Goal: Find specific page/section: Find specific page/section

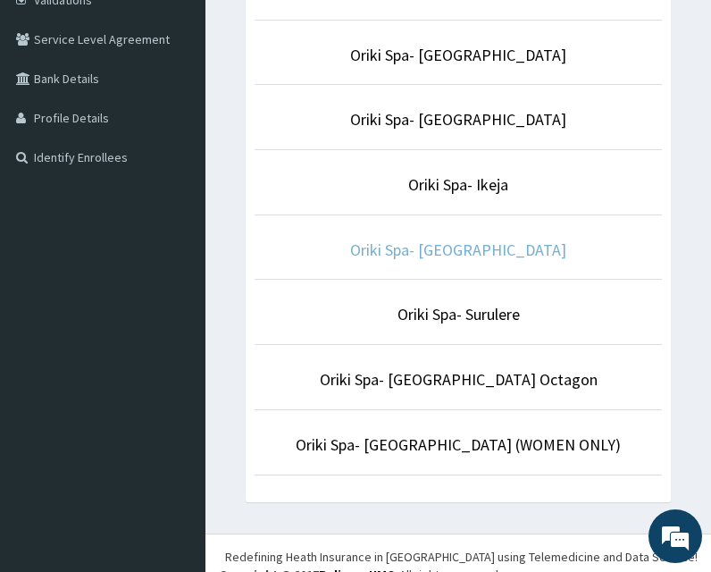
scroll to position [353, 0]
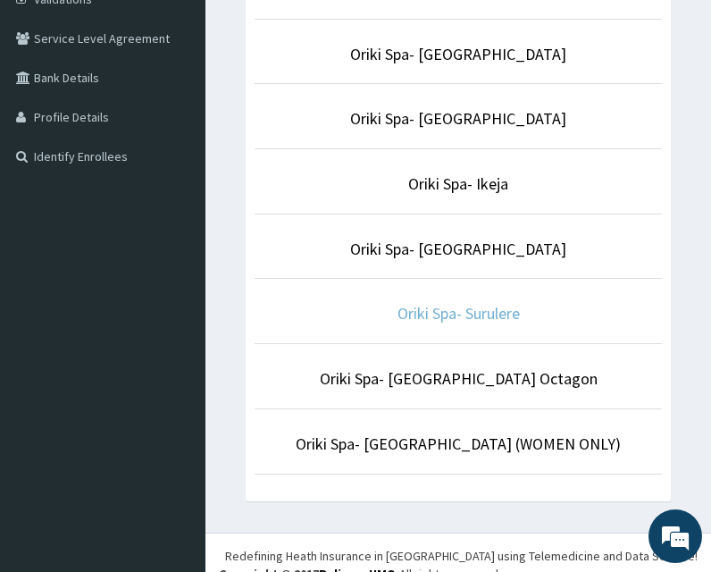
click at [455, 313] on link "Oriki Spa- Surulere" at bounding box center [458, 313] width 122 height 21
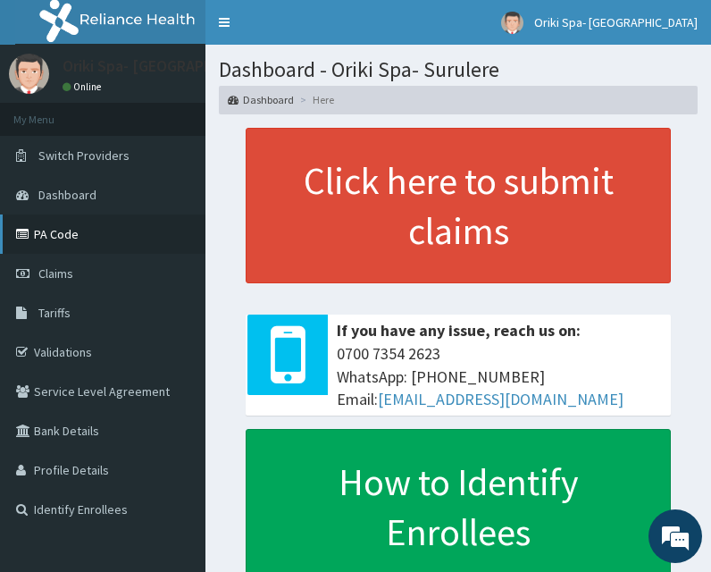
click at [49, 228] on link "PA Code" at bounding box center [102, 233] width 205 height 39
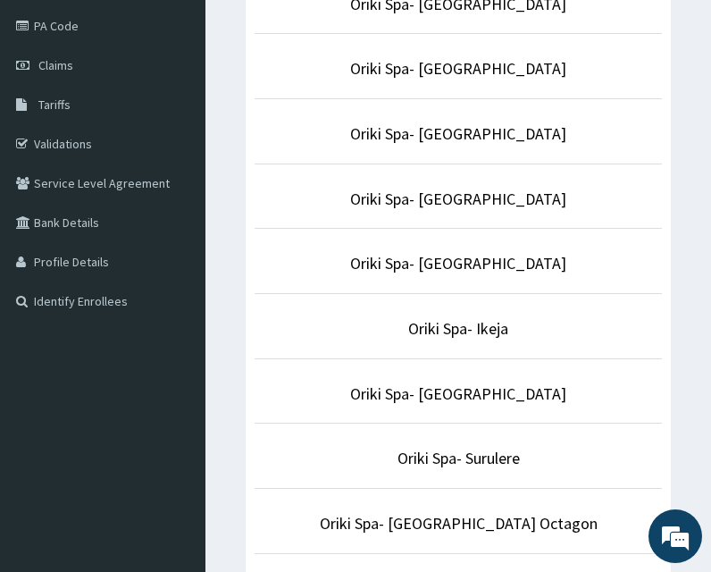
scroll to position [209, 0]
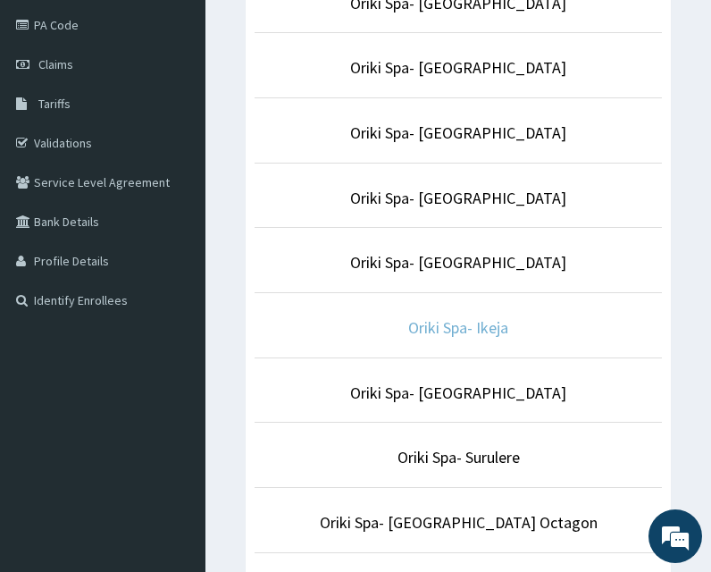
click at [469, 331] on link "Oriki Spa- Ikeja" at bounding box center [458, 327] width 100 height 21
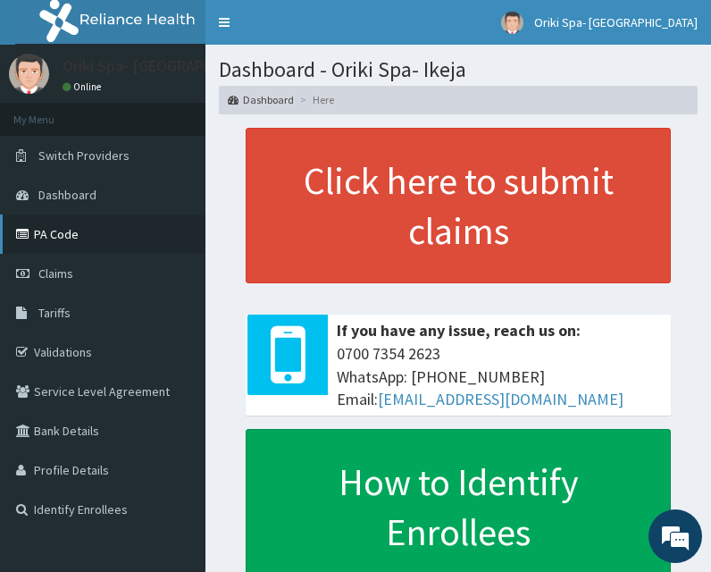
click at [34, 253] on link "PA Code" at bounding box center [102, 233] width 205 height 39
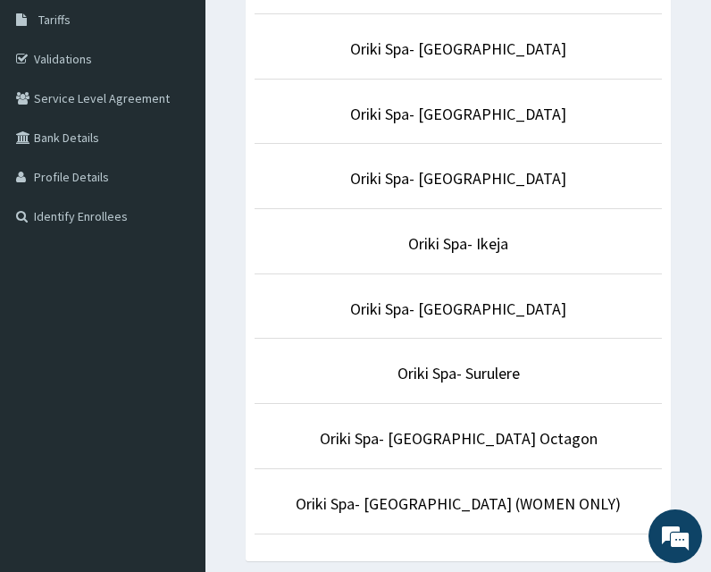
scroll to position [330, 0]
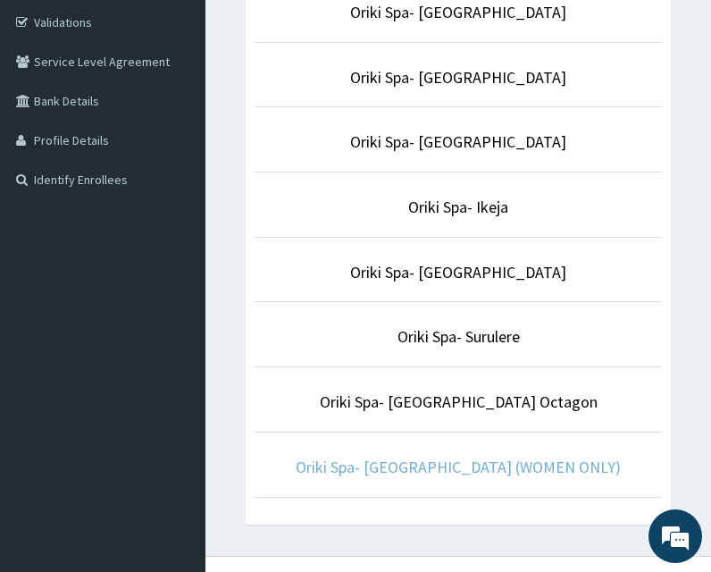
click at [451, 463] on link "Oriki Spa- [GEOGRAPHIC_DATA] (WOMEN ONLY)" at bounding box center [458, 466] width 325 height 21
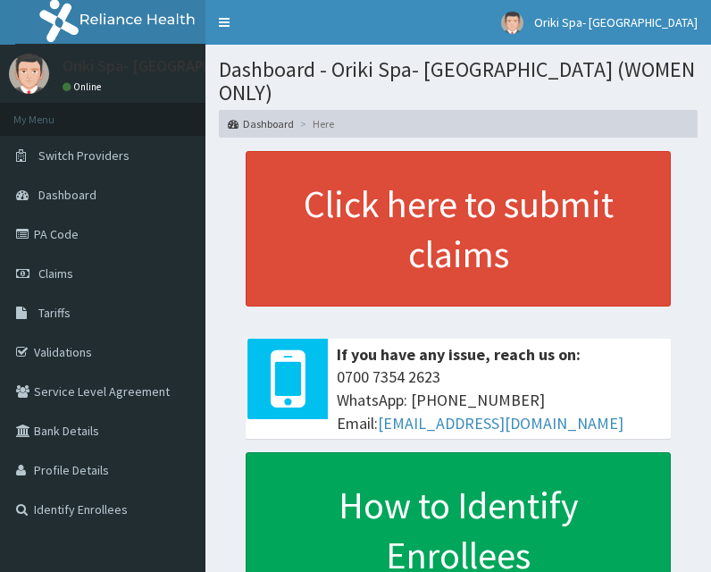
click at [59, 226] on link "PA Code" at bounding box center [102, 233] width 205 height 39
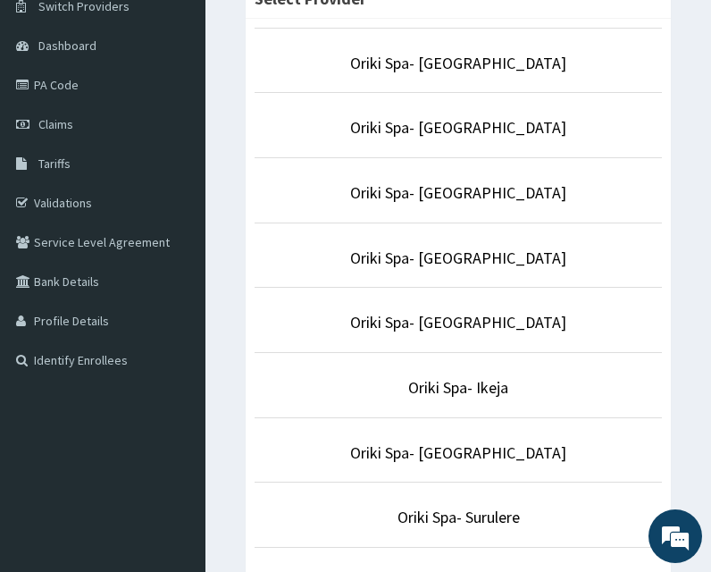
scroll to position [155, 0]
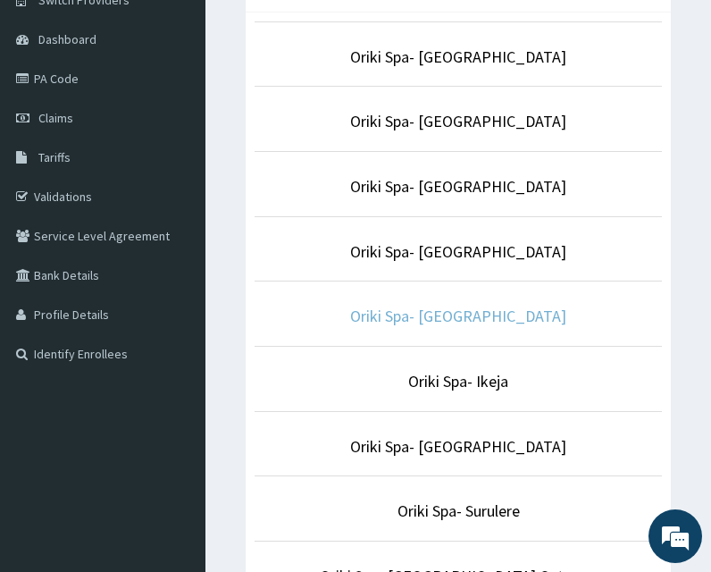
click at [450, 322] on link "Oriki Spa- [GEOGRAPHIC_DATA]" at bounding box center [458, 315] width 216 height 21
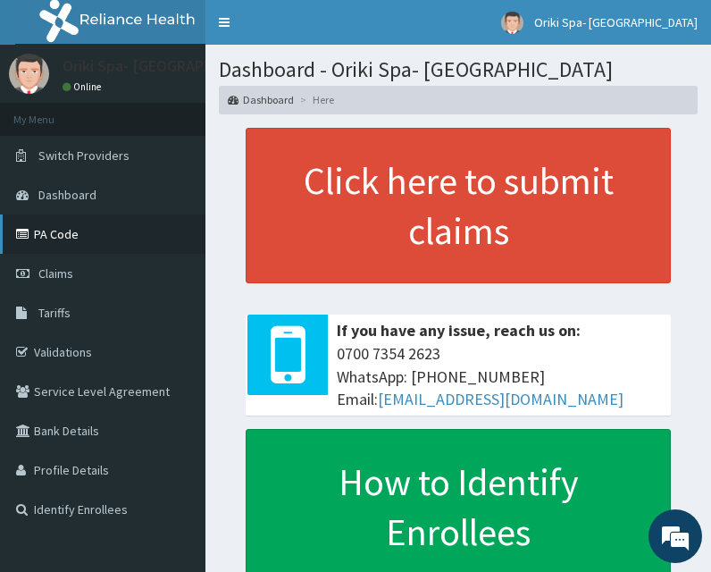
click at [75, 233] on link "PA Code" at bounding box center [102, 233] width 205 height 39
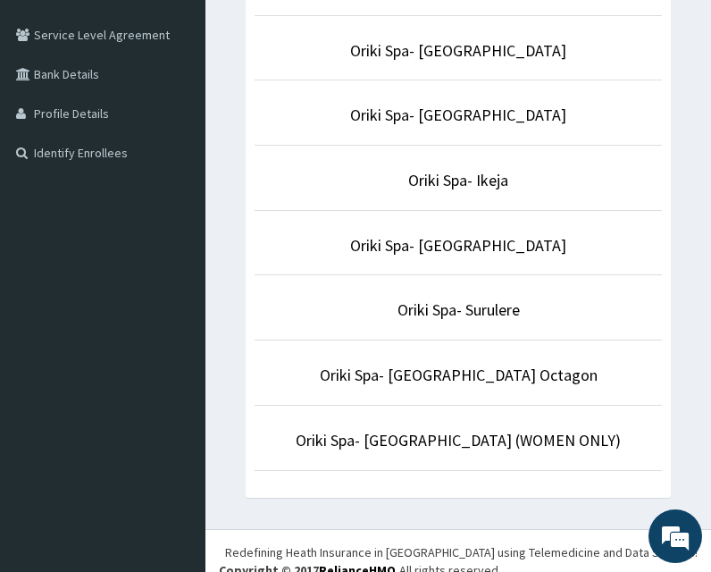
scroll to position [357, 0]
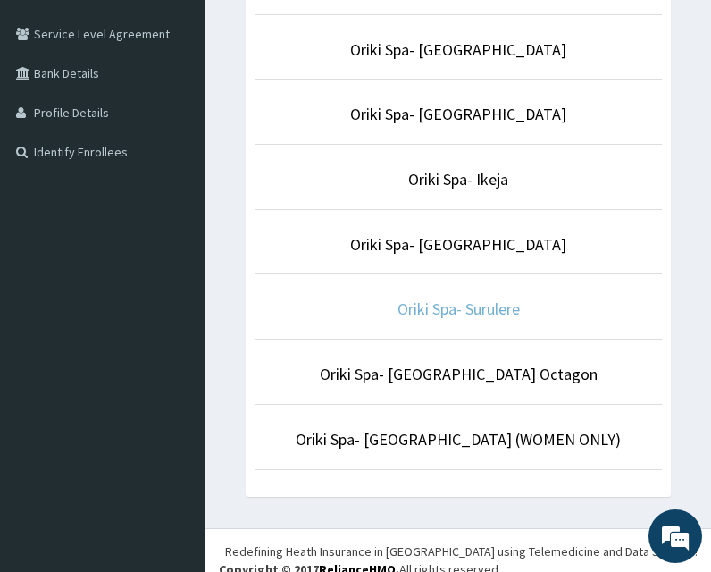
click at [489, 308] on link "Oriki Spa- Surulere" at bounding box center [458, 308] width 122 height 21
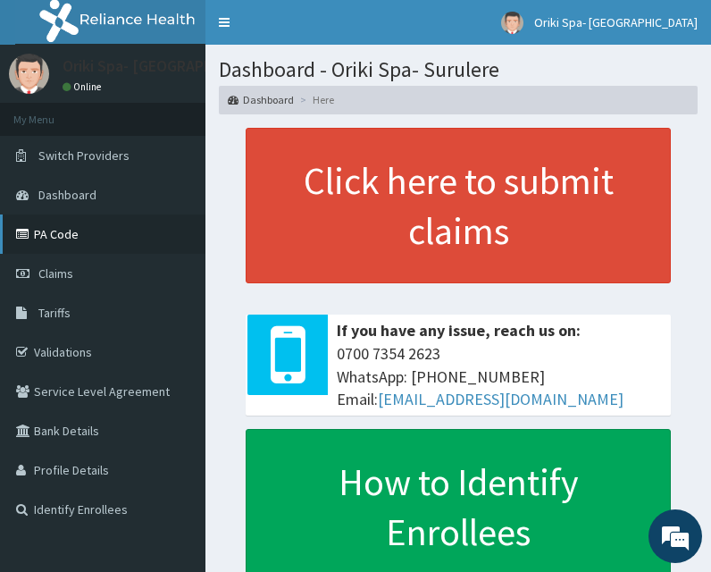
click at [77, 228] on link "PA Code" at bounding box center [102, 233] width 205 height 39
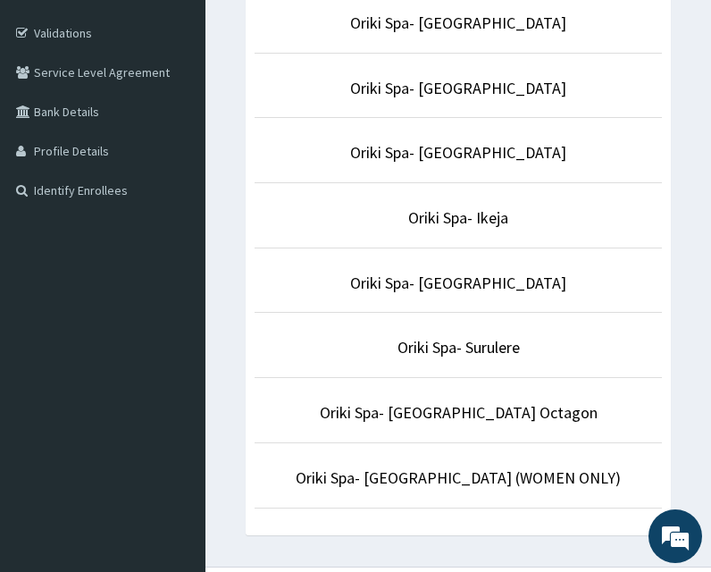
scroll to position [317, 0]
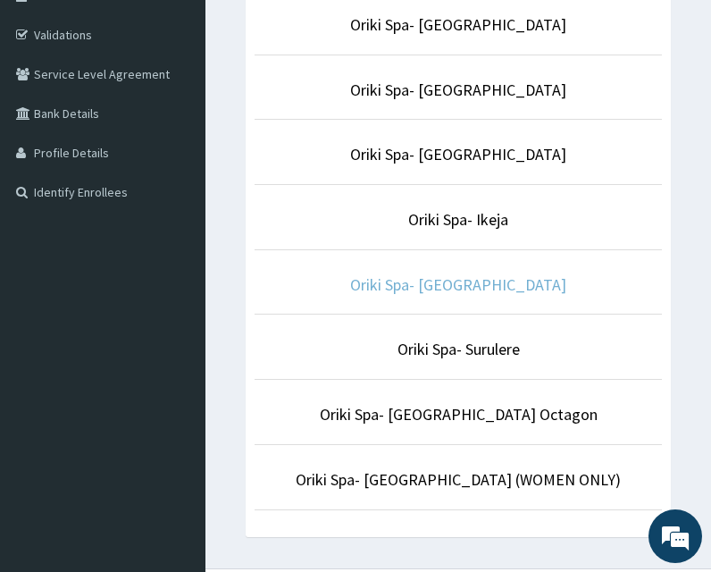
click at [495, 279] on link "Oriki Spa- [GEOGRAPHIC_DATA]" at bounding box center [458, 284] width 216 height 21
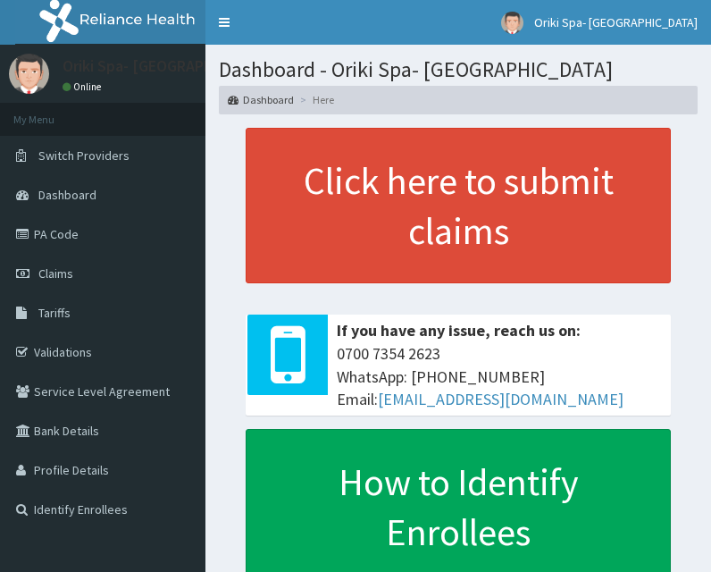
click at [76, 243] on link "PA Code" at bounding box center [102, 233] width 205 height 39
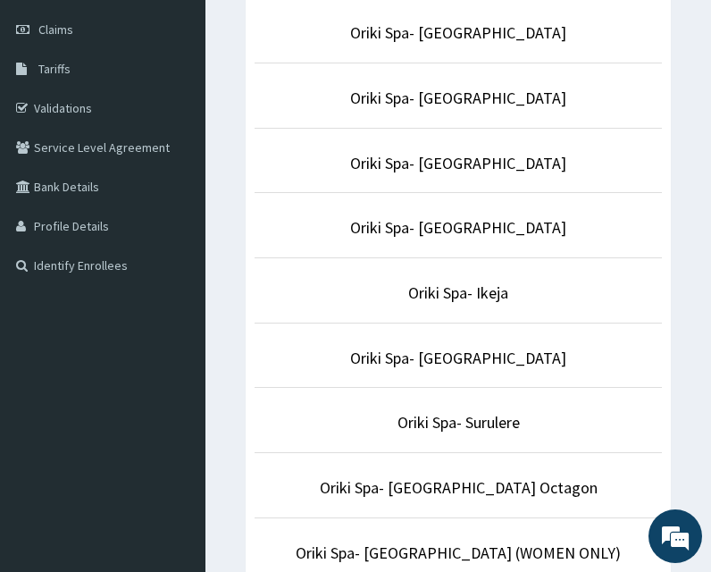
scroll to position [246, 0]
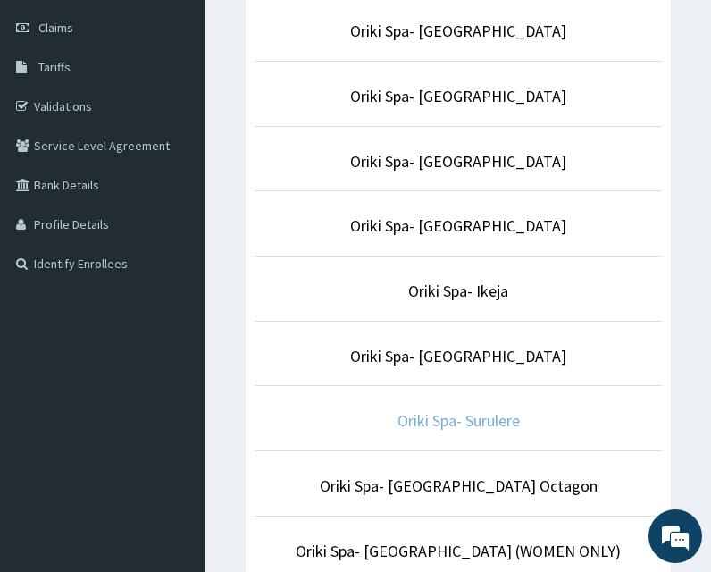
click at [447, 428] on link "Oriki Spa- Surulere" at bounding box center [458, 420] width 122 height 21
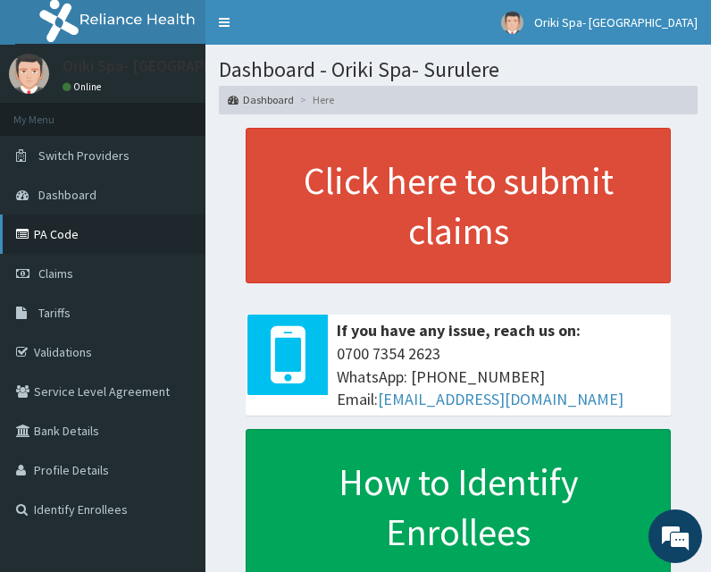
click at [61, 230] on link "PA Code" at bounding box center [102, 233] width 205 height 39
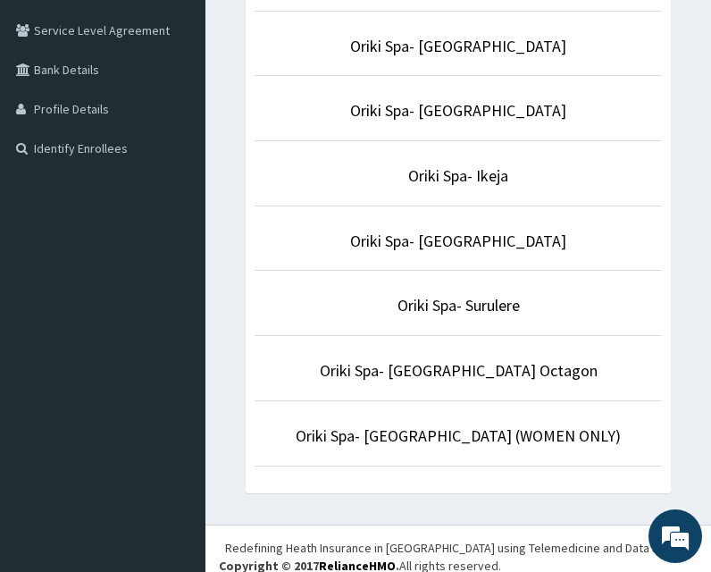
scroll to position [377, 0]
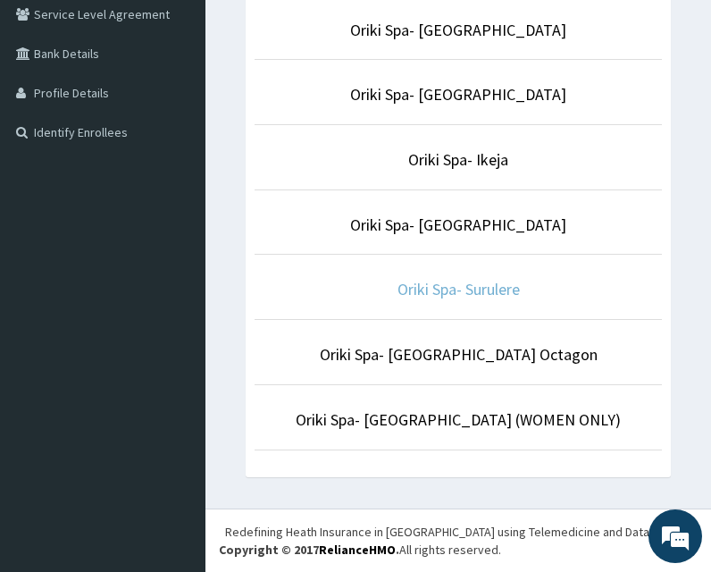
click at [471, 286] on link "Oriki Spa- Surulere" at bounding box center [458, 289] width 122 height 21
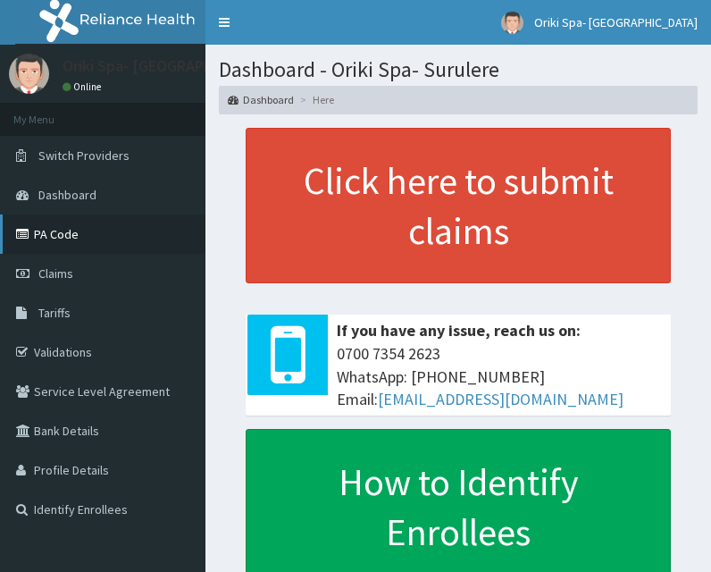
click at [61, 232] on link "PA Code" at bounding box center [102, 233] width 205 height 39
